Goal: Contribute content: Contribute content

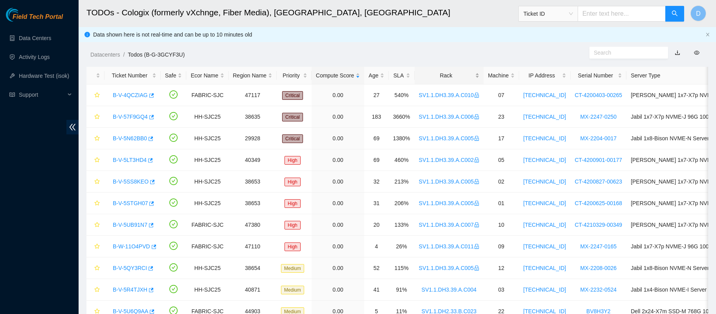
click at [421, 71] on div "Rack" at bounding box center [449, 75] width 61 height 9
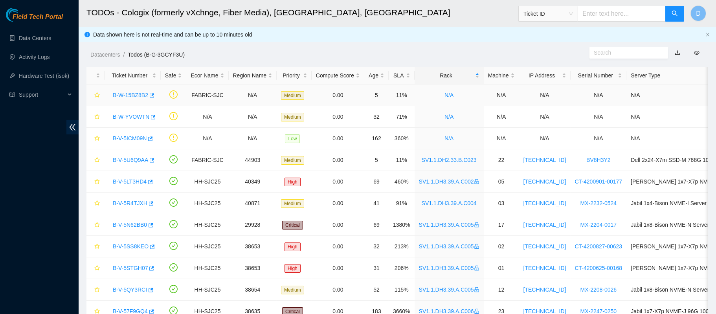
click at [125, 94] on link "B-W-15BZ8B2" at bounding box center [130, 95] width 35 height 6
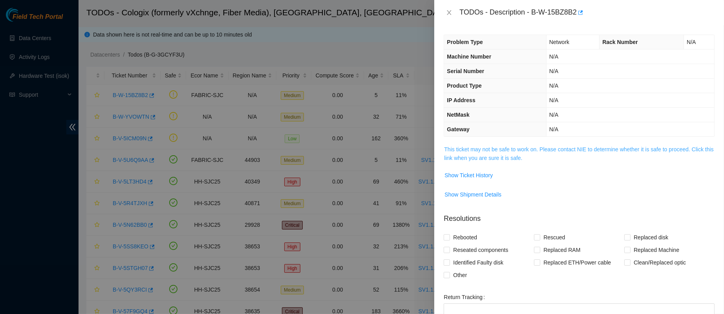
click at [466, 156] on link "This ticket may not be safe to work on. Please contact NIE to determine whether…" at bounding box center [579, 153] width 270 height 15
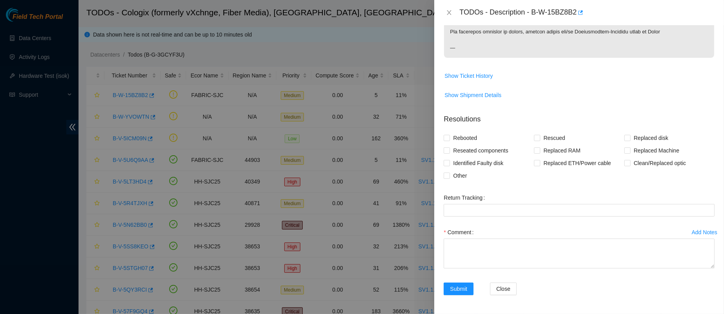
scroll to position [682, 0]
click at [473, 80] on span "Show Ticket History" at bounding box center [469, 76] width 48 height 9
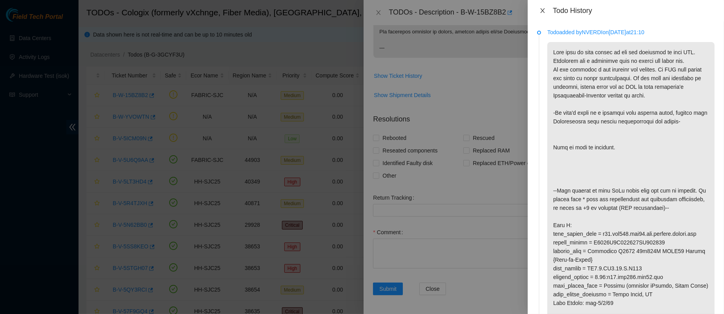
click at [544, 13] on icon "close" at bounding box center [543, 10] width 6 height 6
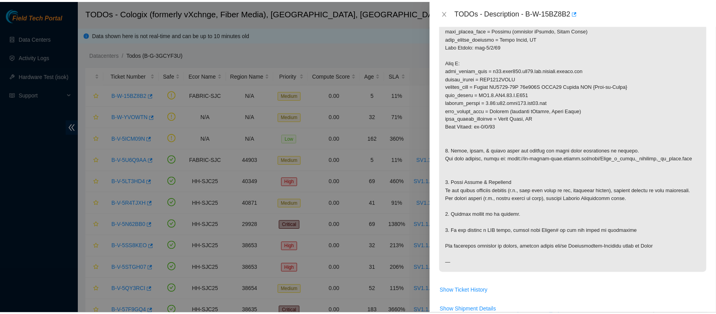
scroll to position [301, 0]
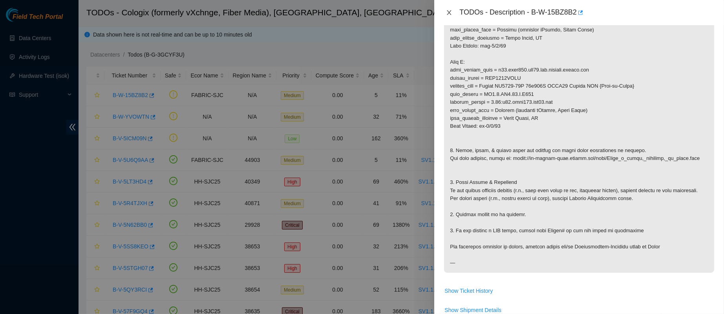
click at [451, 14] on icon "close" at bounding box center [449, 12] width 4 height 5
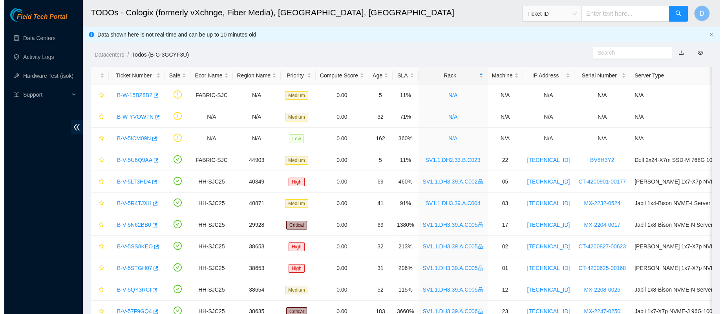
scroll to position [140, 0]
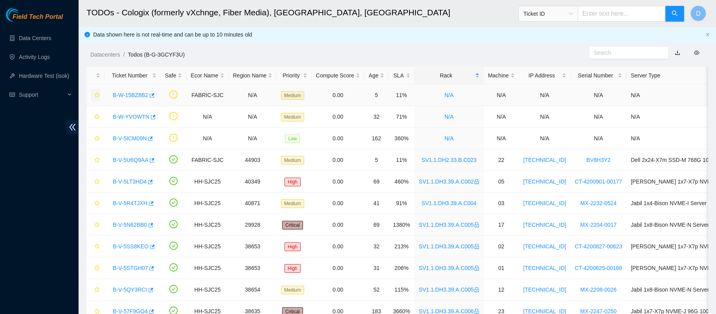
click at [95, 92] on icon "star" at bounding box center [97, 95] width 6 height 6
click at [128, 117] on link "B-W-YVOWTN" at bounding box center [131, 117] width 37 height 6
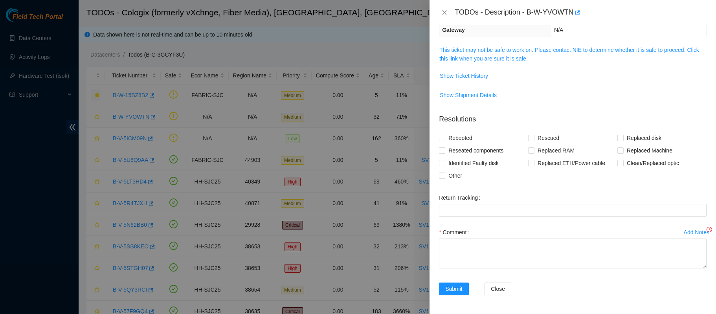
scroll to position [105, 0]
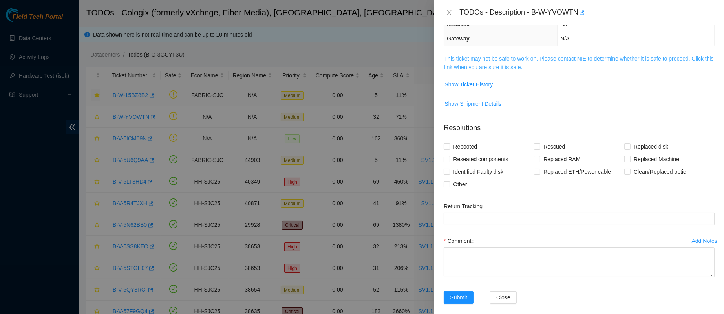
click at [489, 61] on link "This ticket may not be safe to work on. Please contact NIE to determine whether…" at bounding box center [579, 62] width 270 height 15
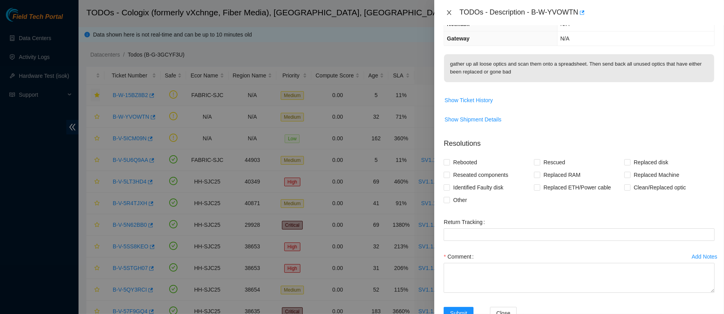
click at [449, 9] on icon "close" at bounding box center [449, 12] width 6 height 6
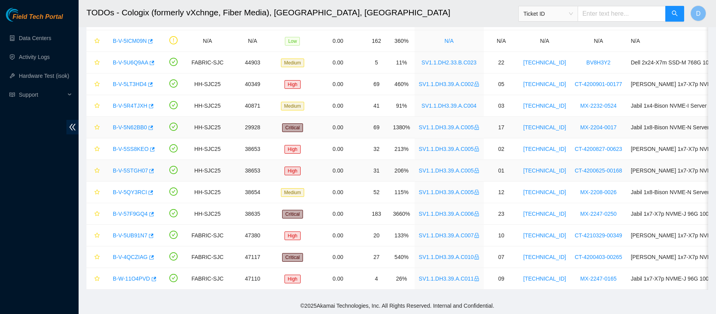
scroll to position [105, 0]
click at [50, 35] on link "Data Centers" at bounding box center [35, 38] width 32 height 6
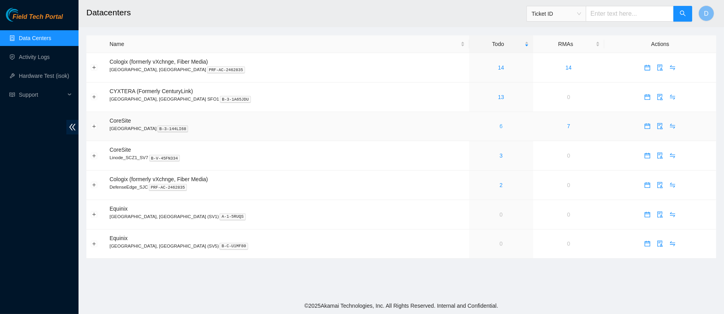
click at [500, 124] on link "6" at bounding box center [501, 126] width 3 height 6
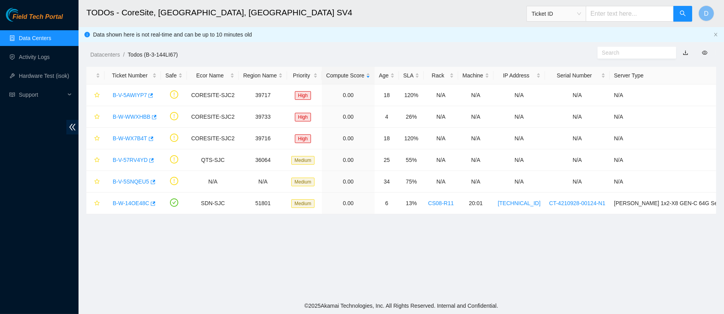
click at [28, 35] on link "Data Centers" at bounding box center [35, 38] width 32 height 6
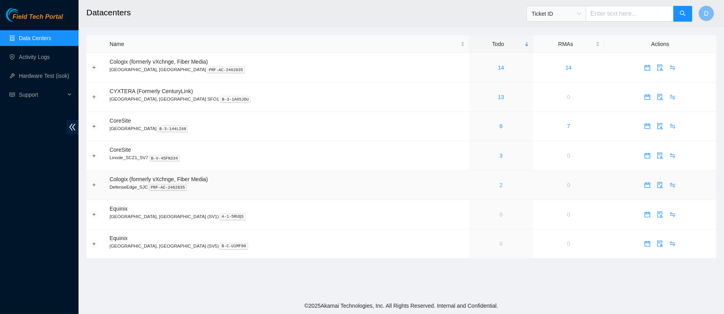
click at [500, 187] on link "2" at bounding box center [501, 185] width 3 height 6
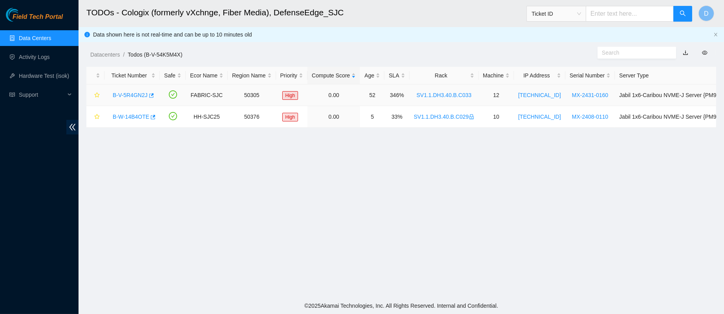
click at [122, 95] on link "B-V-5R4GN2J" at bounding box center [130, 95] width 35 height 6
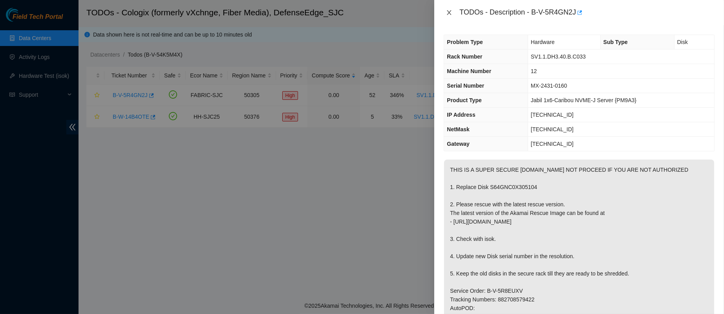
click at [447, 10] on icon "close" at bounding box center [449, 12] width 6 height 6
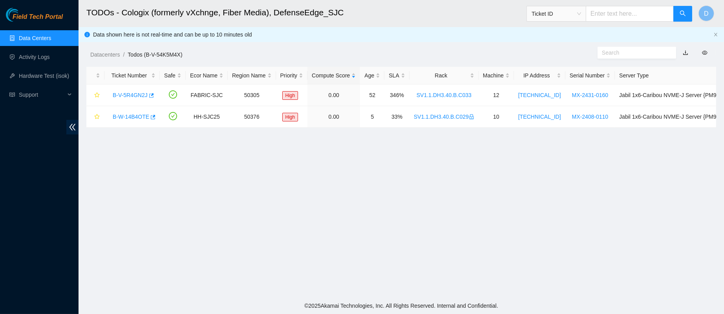
click at [25, 29] on ul "Data Centers Activity Logs Hardware Test (isok) Support" at bounding box center [39, 66] width 79 height 75
click at [51, 35] on link "Data Centers" at bounding box center [35, 38] width 32 height 6
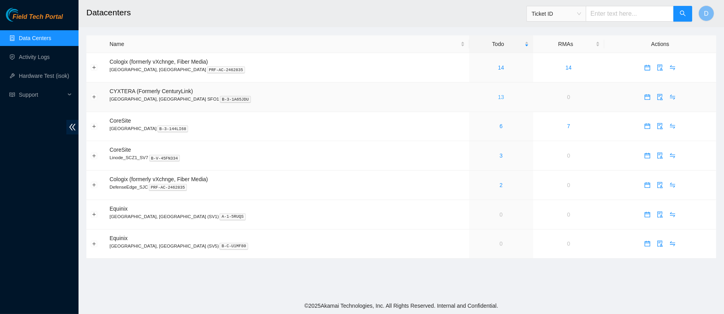
click at [498, 100] on link "13" at bounding box center [501, 97] width 6 height 6
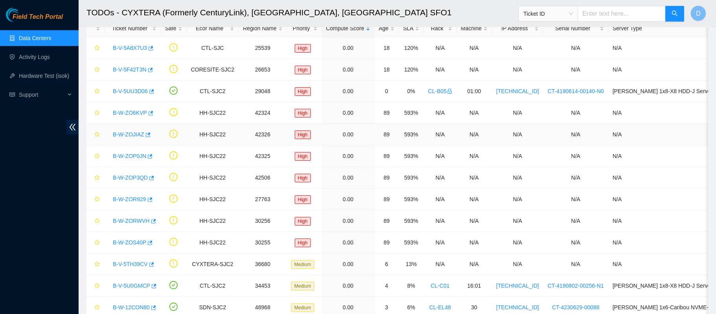
scroll to position [84, 0]
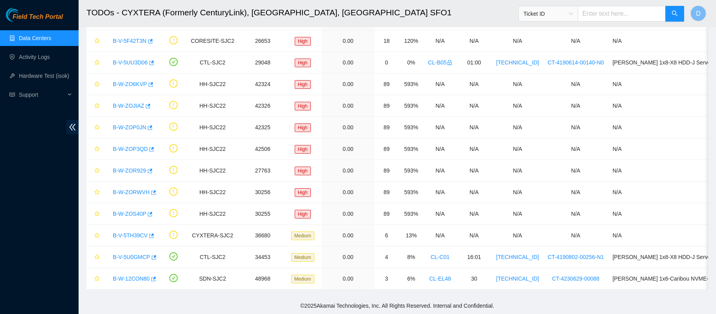
click at [51, 36] on link "Data Centers" at bounding box center [35, 38] width 32 height 6
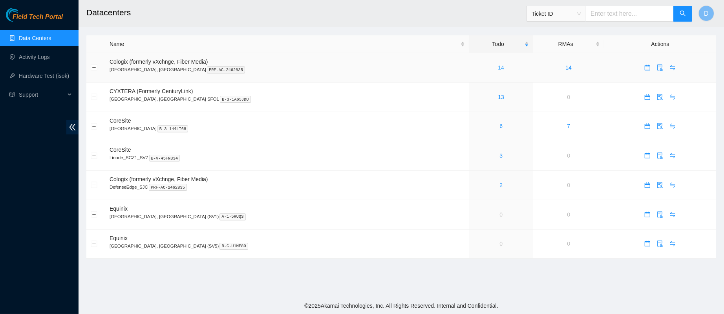
click at [498, 67] on link "14" at bounding box center [501, 67] width 6 height 6
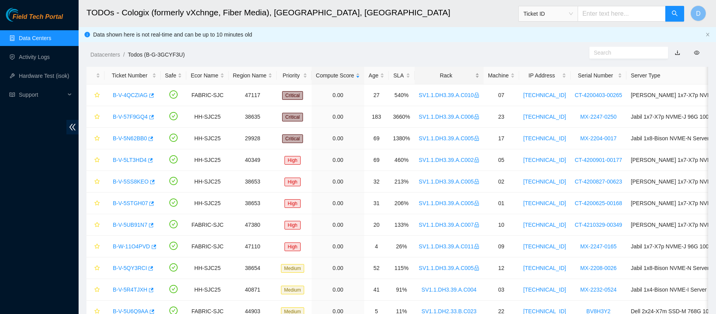
click at [445, 80] on div "Rack" at bounding box center [449, 75] width 61 height 9
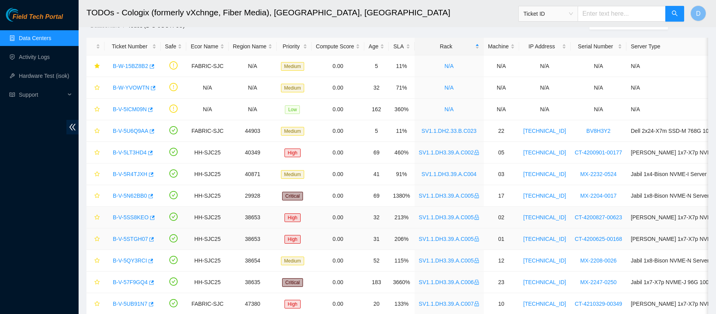
scroll to position [28, 0]
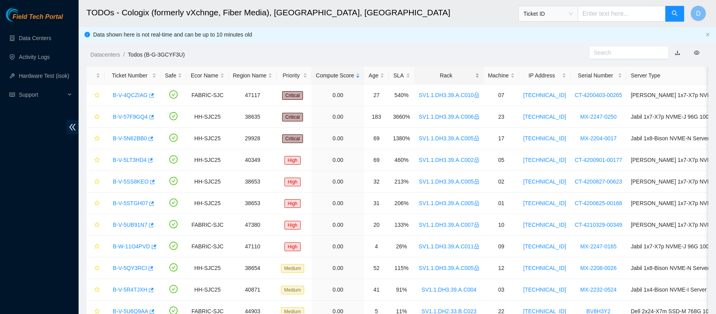
click at [431, 71] on div "Rack" at bounding box center [449, 75] width 61 height 9
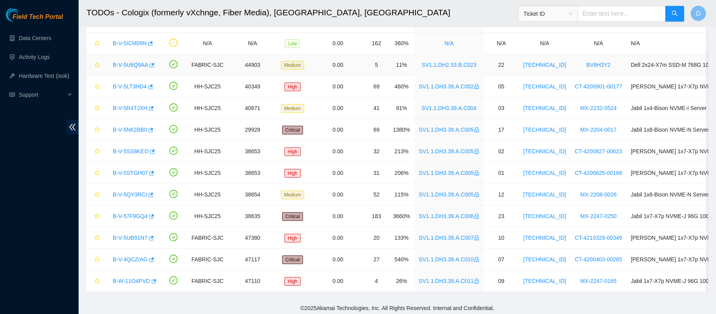
scroll to position [106, 0]
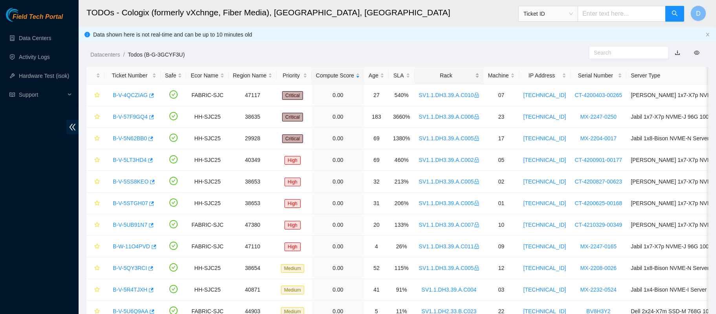
click at [445, 77] on div "Rack" at bounding box center [449, 75] width 61 height 9
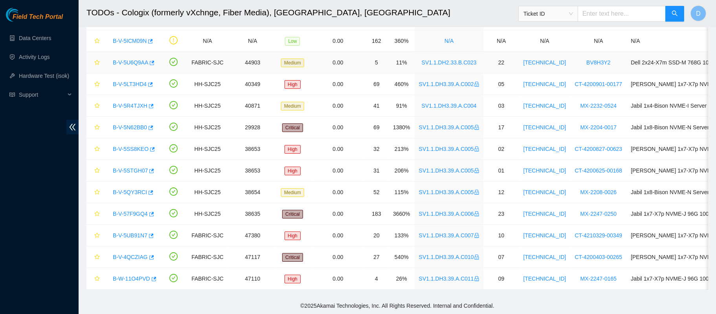
scroll to position [106, 0]
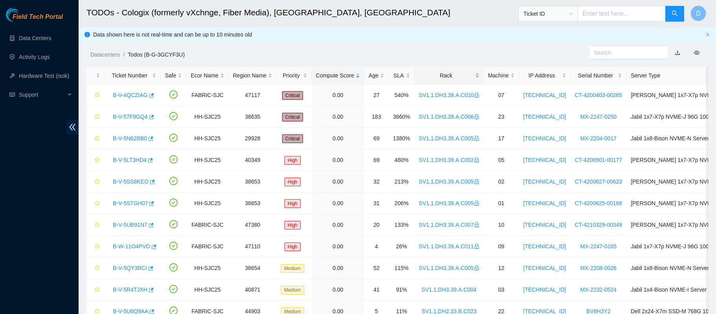
click at [438, 72] on div "Rack" at bounding box center [449, 75] width 61 height 9
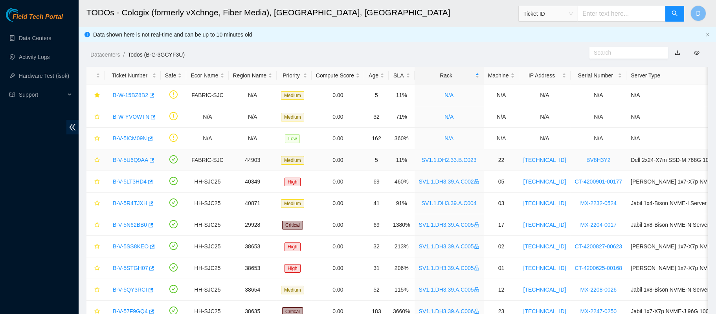
scroll to position [106, 0]
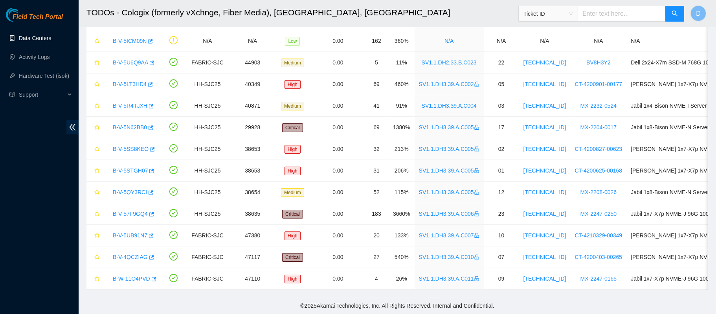
click at [30, 37] on link "Data Centers" at bounding box center [35, 38] width 32 height 6
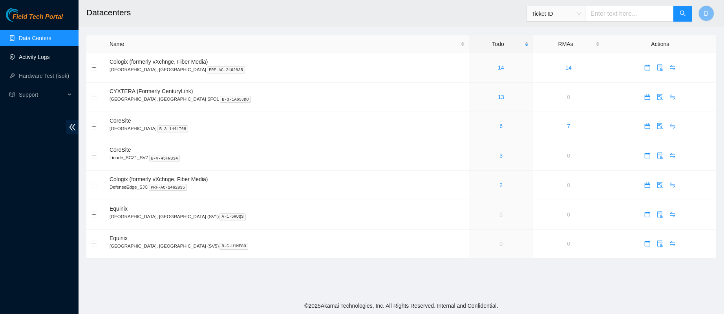
click at [35, 59] on link "Activity Logs" at bounding box center [34, 57] width 31 height 6
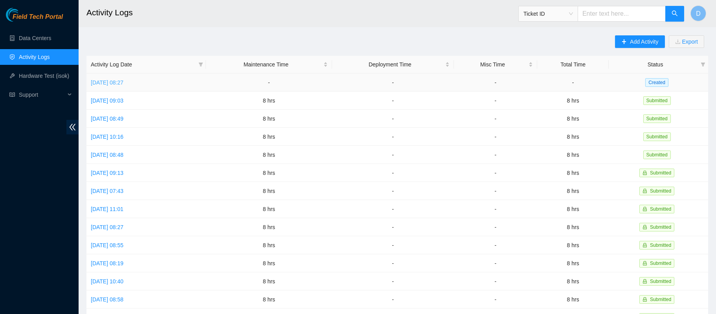
click at [119, 84] on link "[DATE] 08:27" at bounding box center [107, 82] width 33 height 6
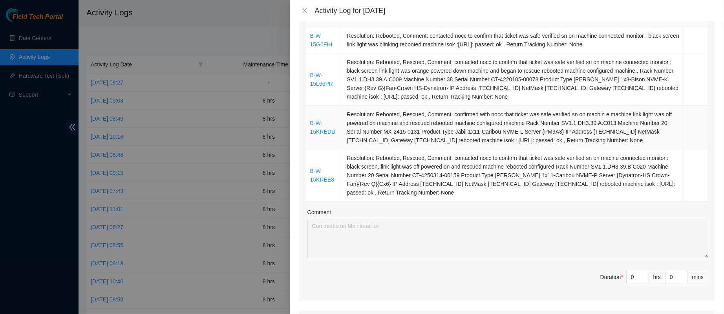
scroll to position [138, 0]
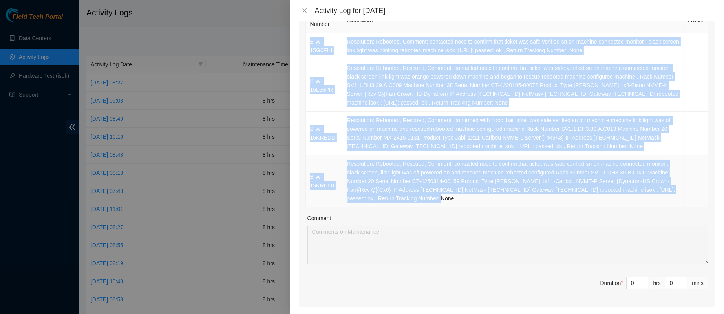
drag, startPoint x: 308, startPoint y: 37, endPoint x: 443, endPoint y: 198, distance: 209.4
click at [443, 198] on tbody "B-W-15G0FIH Resolution: Rebooted, Comment: contacted nocc to confirm that ticke…" at bounding box center [507, 120] width 403 height 174
copy tbody "B-W-15G0FIH Resolution: Rebooted, Comment: contacted nocc to confirm that ticke…"
type input "1"
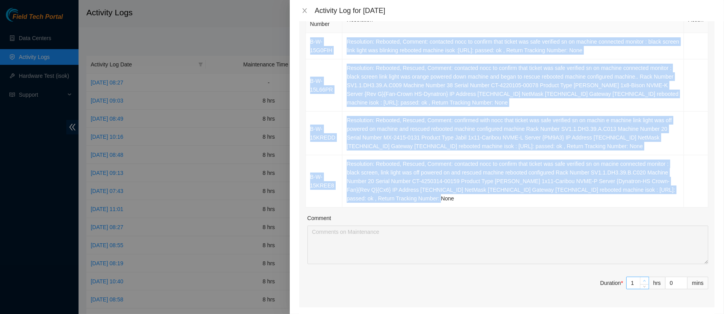
click at [640, 277] on span "Increase Value" at bounding box center [644, 280] width 9 height 7
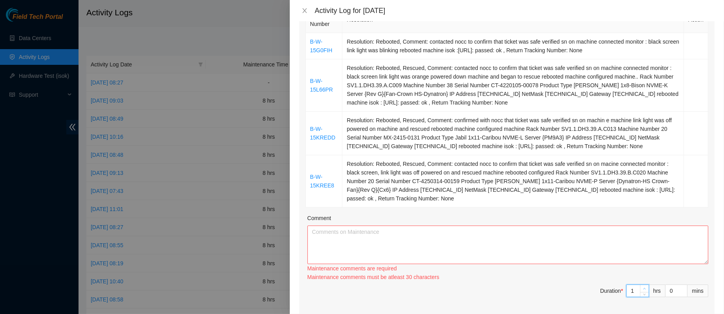
type input "2"
click at [640, 285] on span "Increase Value" at bounding box center [644, 288] width 9 height 7
click at [635, 276] on div "Ticket Number Resolution Action B-W-15G0FIH Resolution: Rebooted, Comment: cont…" at bounding box center [507, 160] width 416 height 310
type input "3"
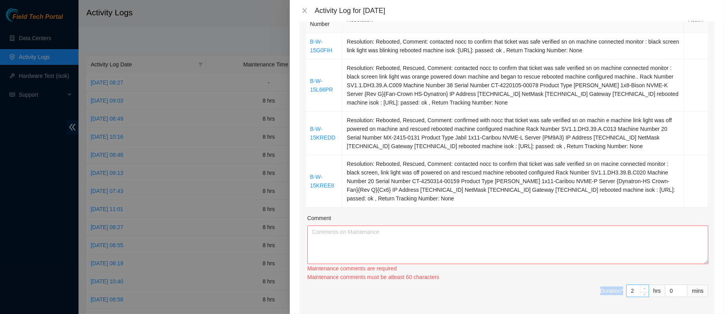
type input "3"
click at [640, 285] on span "Increase Value" at bounding box center [644, 288] width 9 height 7
type input "4"
click at [640, 285] on span "Increase Value" at bounding box center [644, 288] width 9 height 7
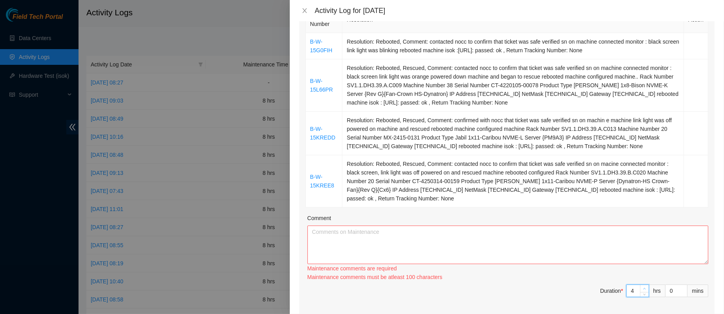
type input "5"
click at [640, 285] on span "Increase Value" at bounding box center [644, 288] width 9 height 7
type input "6"
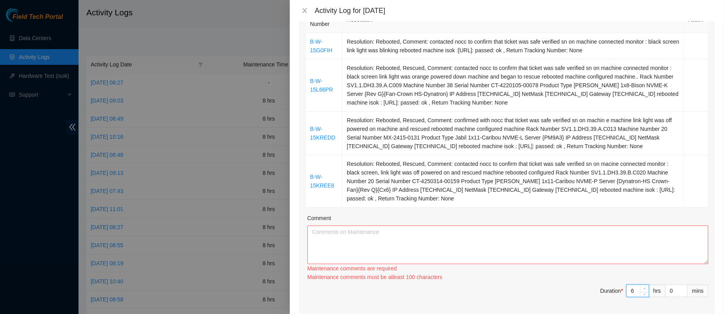
click at [640, 285] on span "Increase Value" at bounding box center [644, 288] width 9 height 7
type input "7"
click at [640, 285] on span "Increase Value" at bounding box center [644, 288] width 9 height 7
type input "8"
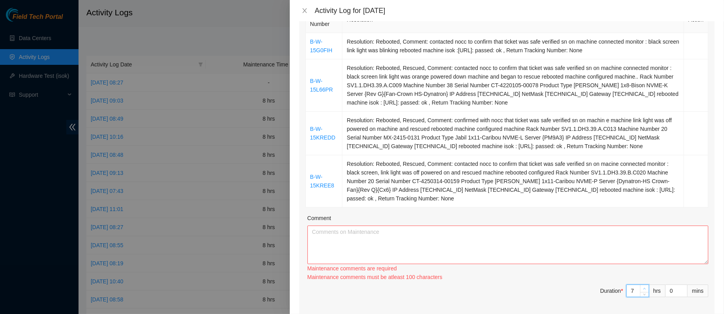
type input "8"
click at [640, 285] on span "Increase Value" at bounding box center [644, 288] width 9 height 7
click at [557, 226] on textarea "Comment" at bounding box center [508, 245] width 401 height 39
paste textarea "B-W-15G0FIH Resolution: Rebooted, Comment: contacted nocc to confirm that ticke…"
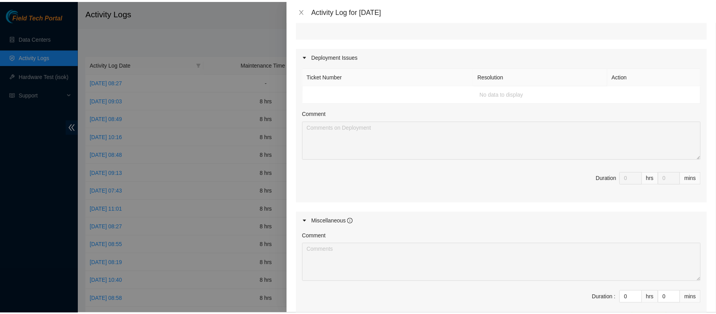
scroll to position [500, 0]
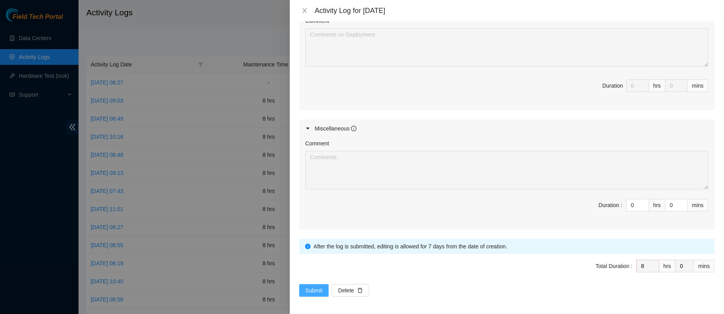
type textarea "B-W-15G0FIH Resolution: Rebooted, Comment: contacted nocc to confirm that ticke…"
click at [318, 289] on span "Submit" at bounding box center [314, 290] width 17 height 9
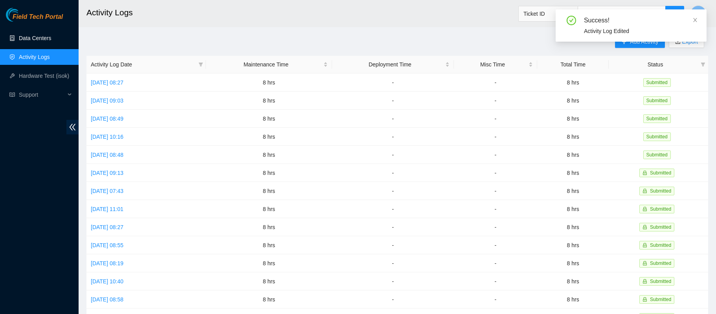
click at [51, 39] on link "Data Centers" at bounding box center [35, 38] width 32 height 6
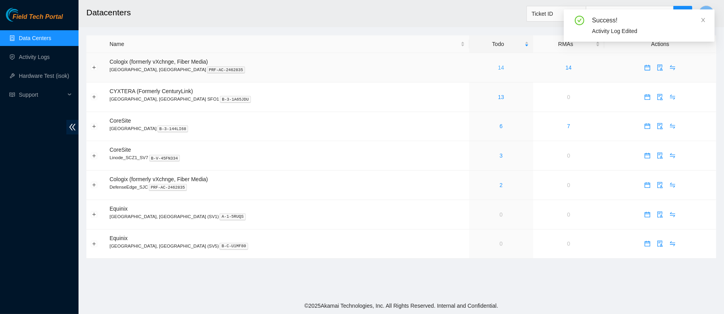
click at [498, 68] on link "14" at bounding box center [501, 67] width 6 height 6
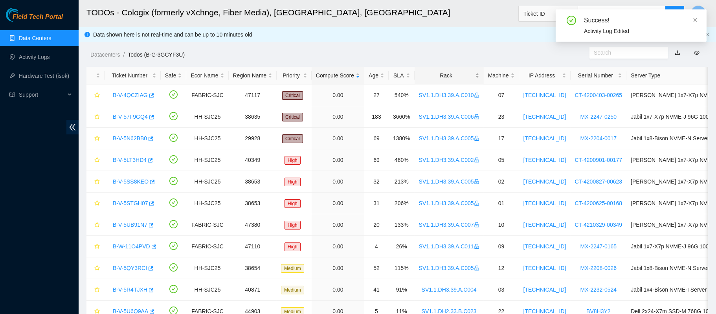
click at [435, 76] on div "Rack" at bounding box center [449, 75] width 61 height 9
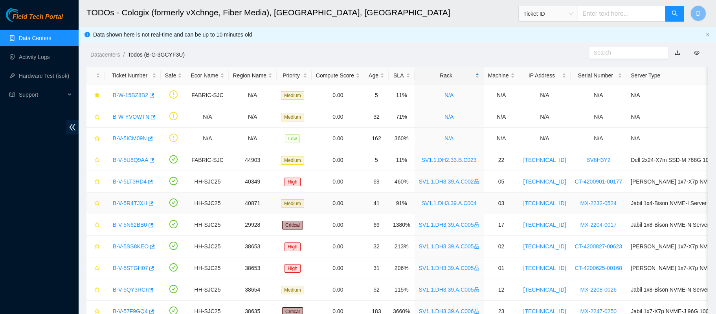
click at [136, 198] on div "B-V-5R4TJXH" at bounding box center [133, 203] width 48 height 13
click at [135, 204] on link "B-V-5R4TJXH" at bounding box center [130, 203] width 35 height 6
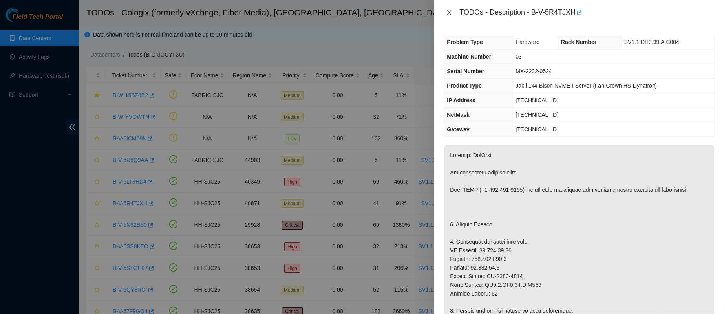
click at [449, 11] on icon "close" at bounding box center [449, 12] width 6 height 6
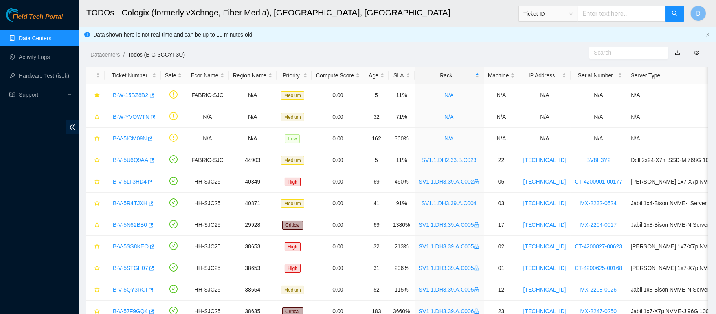
click at [37, 35] on link "Data Centers" at bounding box center [35, 38] width 32 height 6
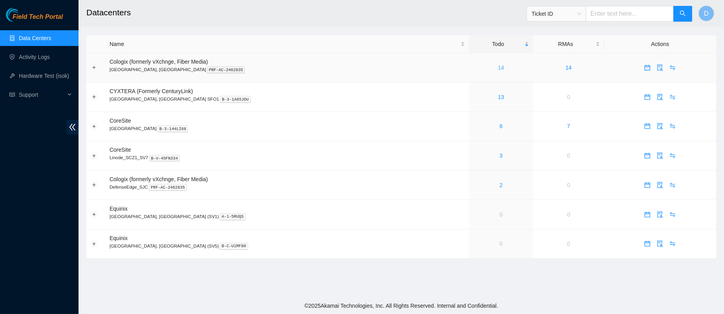
click at [498, 68] on link "14" at bounding box center [501, 67] width 6 height 6
